Goal: Task Accomplishment & Management: Use online tool/utility

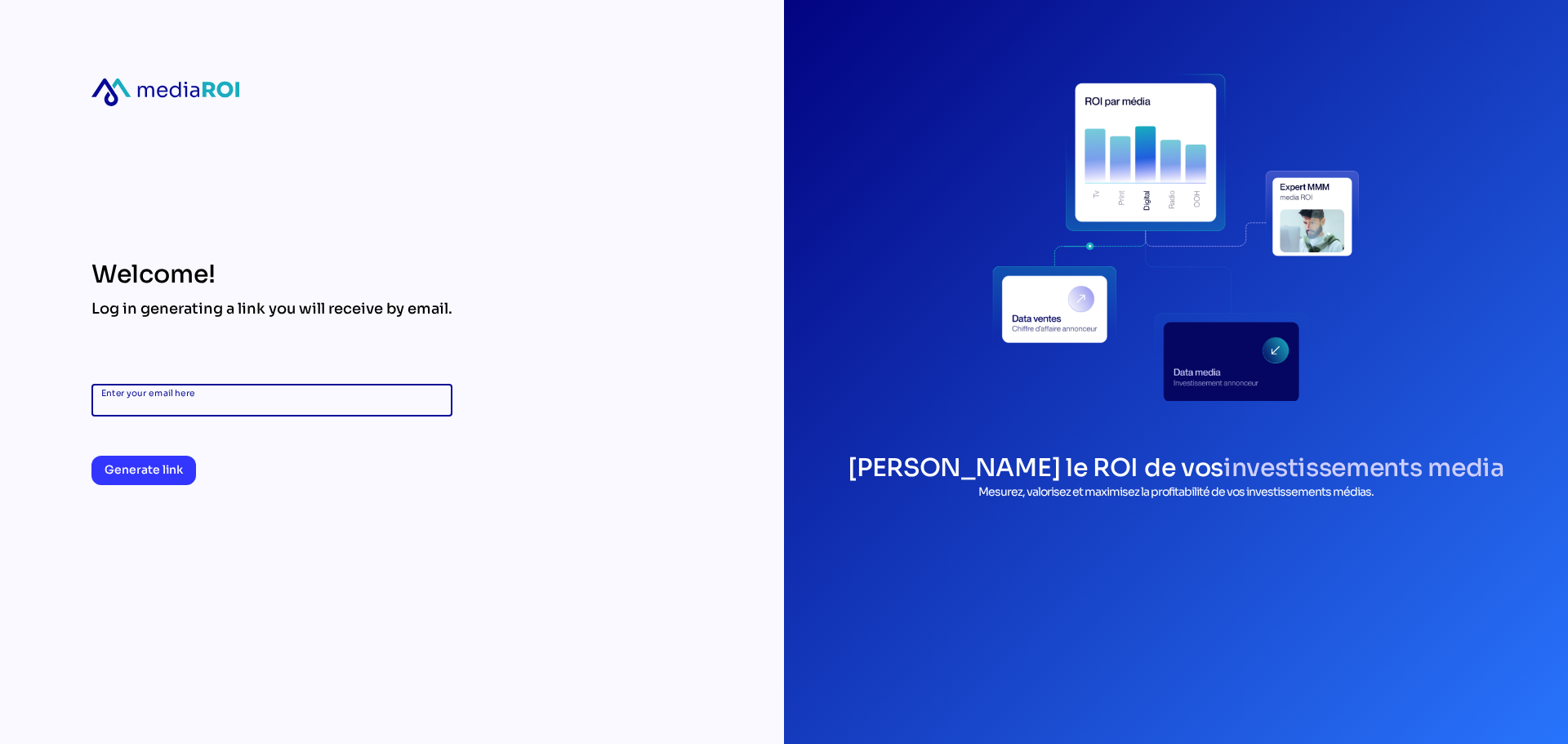
click at [278, 391] on input "Enter your email here" at bounding box center [272, 400] width 341 height 33
click at [192, 413] on input "Enter your email here" at bounding box center [272, 400] width 341 height 33
type input "**********"
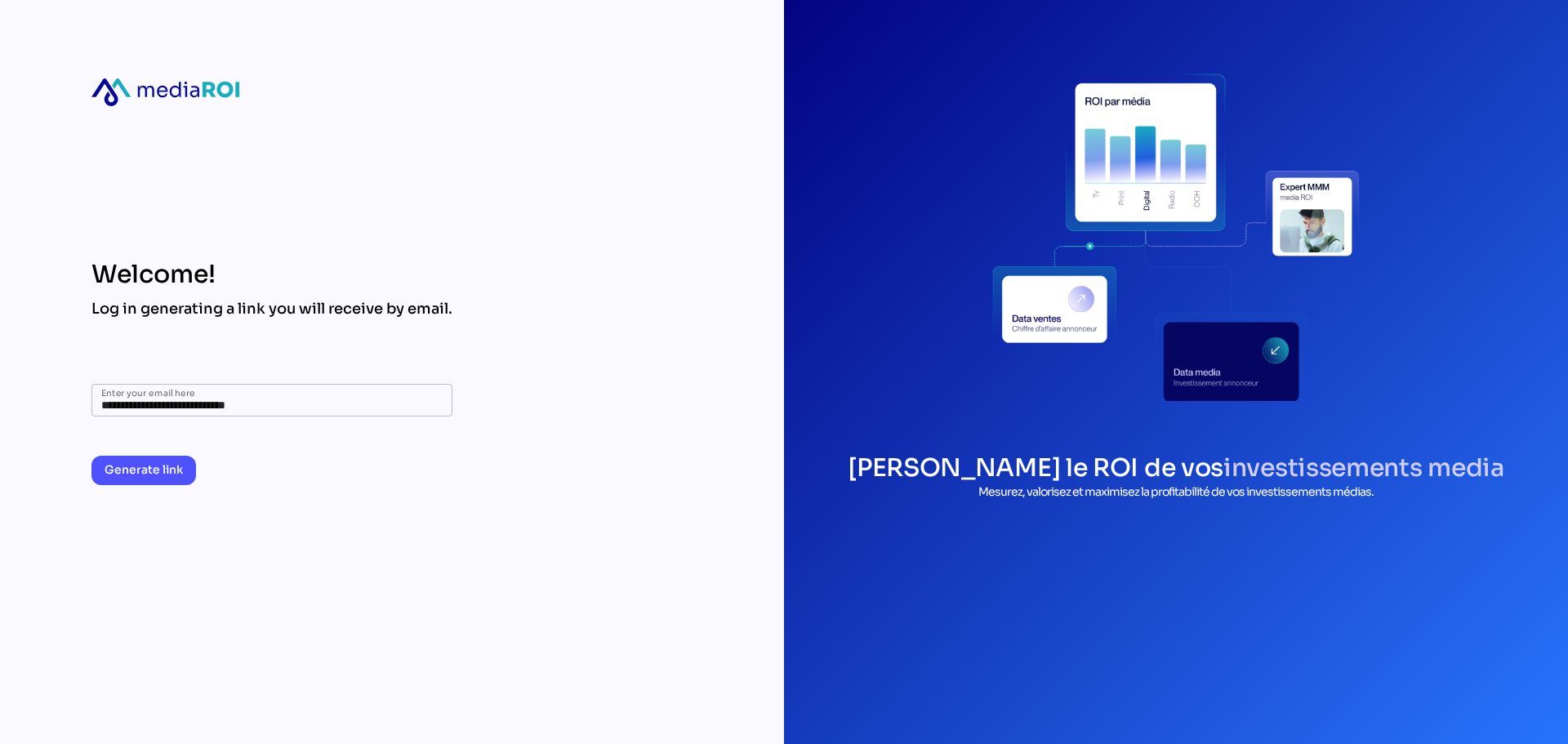
click at [157, 479] on span "Generate link" at bounding box center [143, 469] width 78 height 20
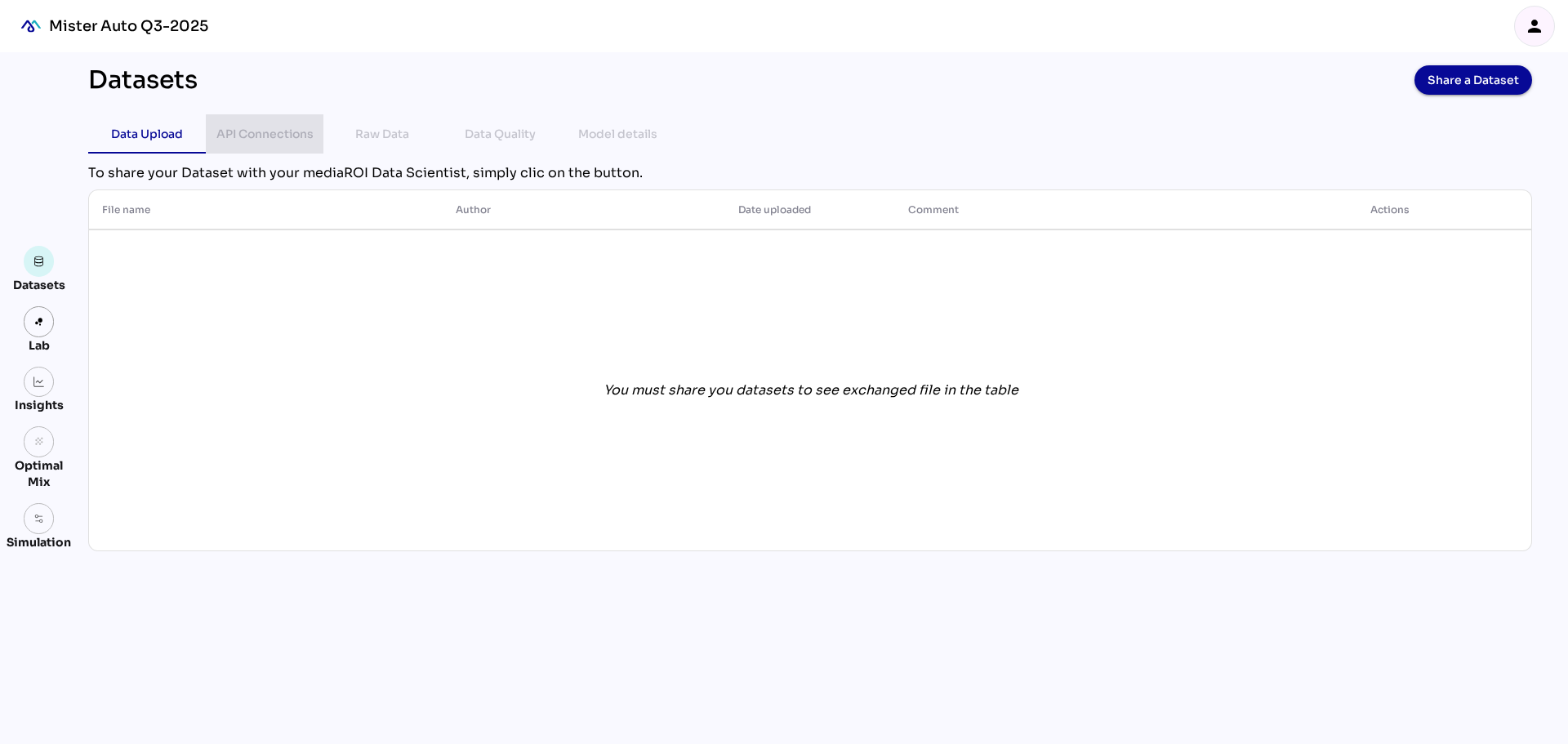
click at [265, 141] on div "API Connections" at bounding box center [265, 134] width 97 height 20
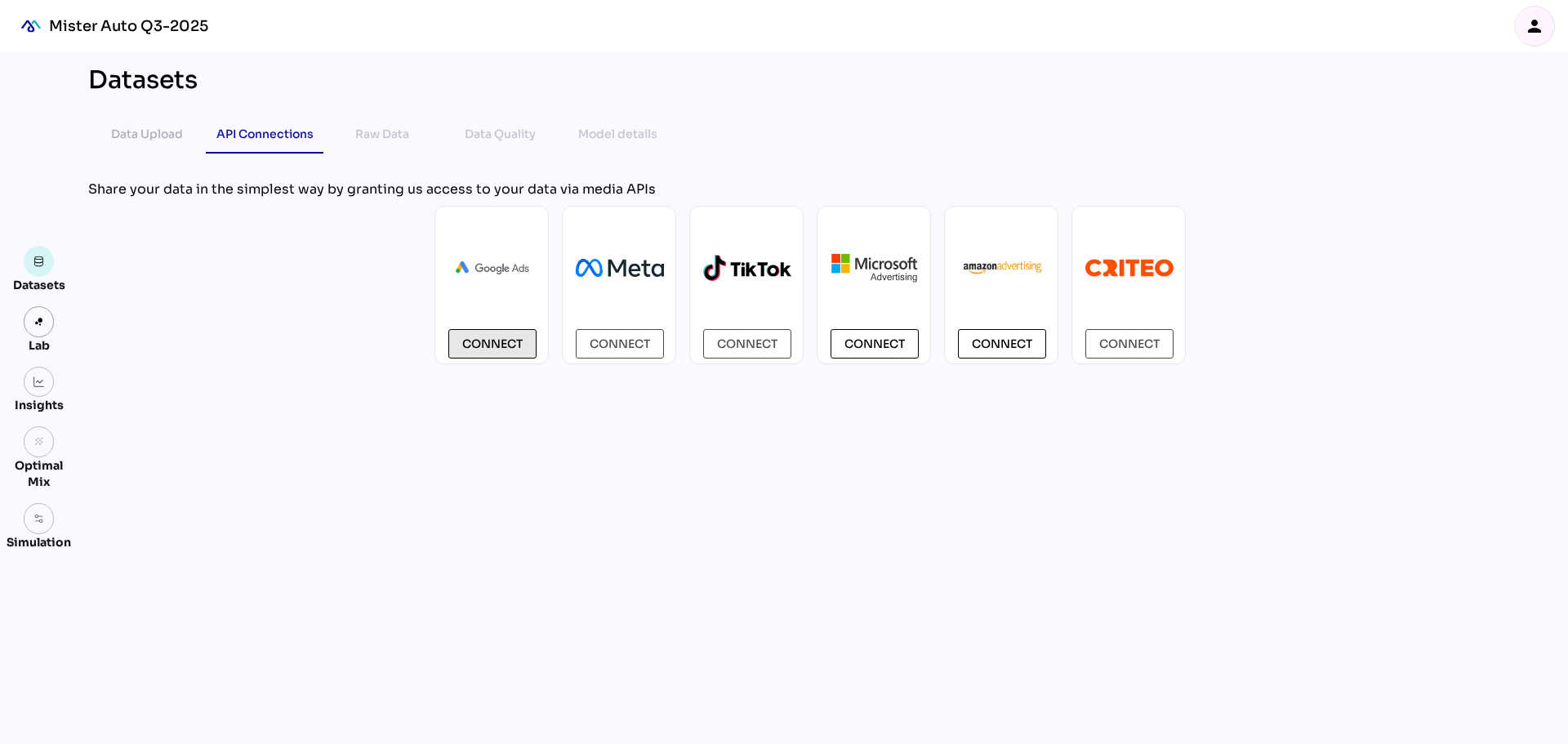
click at [494, 345] on span "Connect" at bounding box center [492, 344] width 60 height 20
